Goal: Task Accomplishment & Management: Use online tool/utility

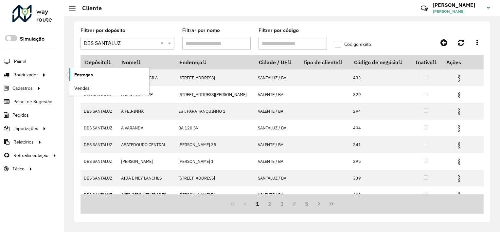
click at [77, 71] on span "Entregas" at bounding box center [83, 74] width 19 height 7
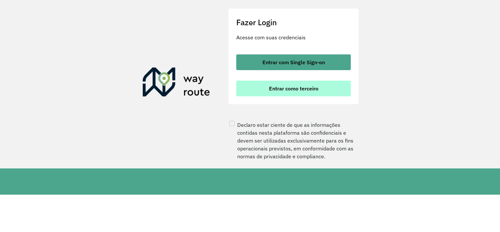
click at [266, 87] on button "Entrar como terceiro" at bounding box center [293, 89] width 115 height 16
